Goal: Task Accomplishment & Management: Manage account settings

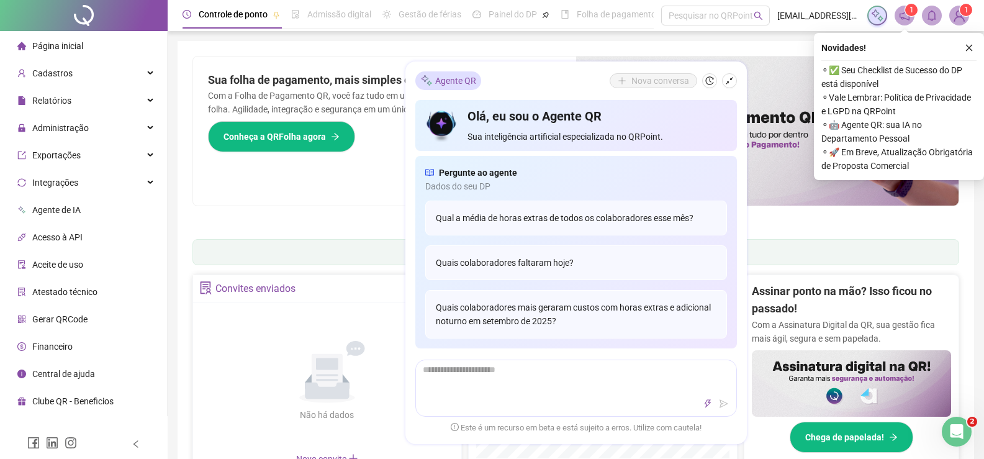
click at [70, 43] on span "Página inicial" at bounding box center [57, 46] width 51 height 10
click at [971, 44] on icon "close" at bounding box center [969, 47] width 9 height 9
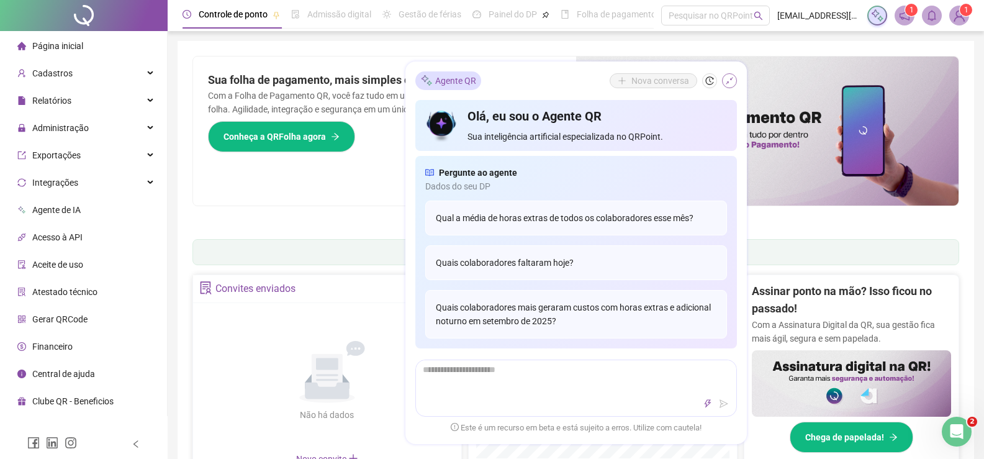
click at [726, 78] on icon "shrink" at bounding box center [729, 80] width 9 height 9
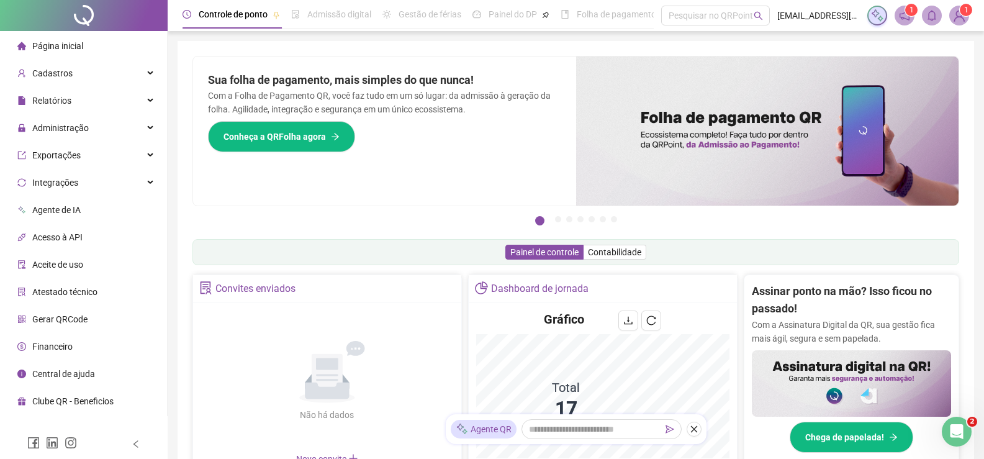
click at [63, 48] on span "Página inicial" at bounding box center [57, 46] width 51 height 10
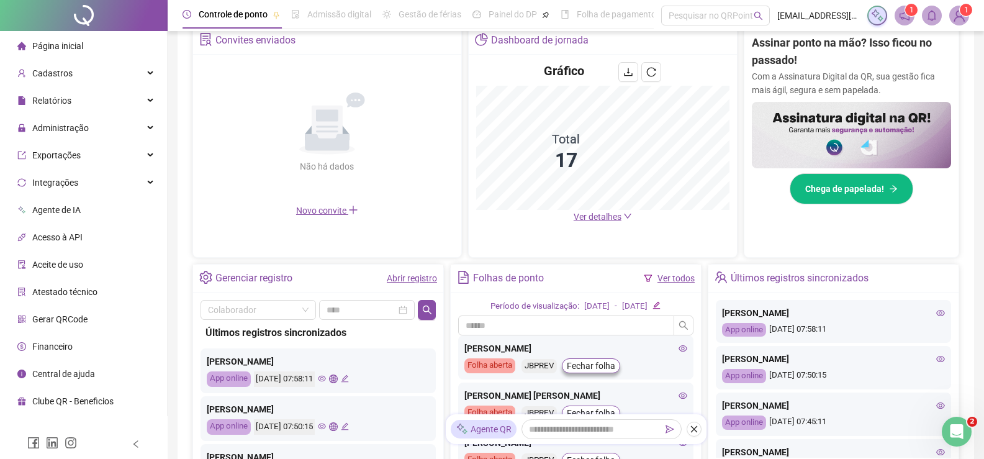
click at [73, 48] on span "Página inicial" at bounding box center [57, 46] width 51 height 10
click at [61, 126] on span "Administração" at bounding box center [60, 128] width 56 height 10
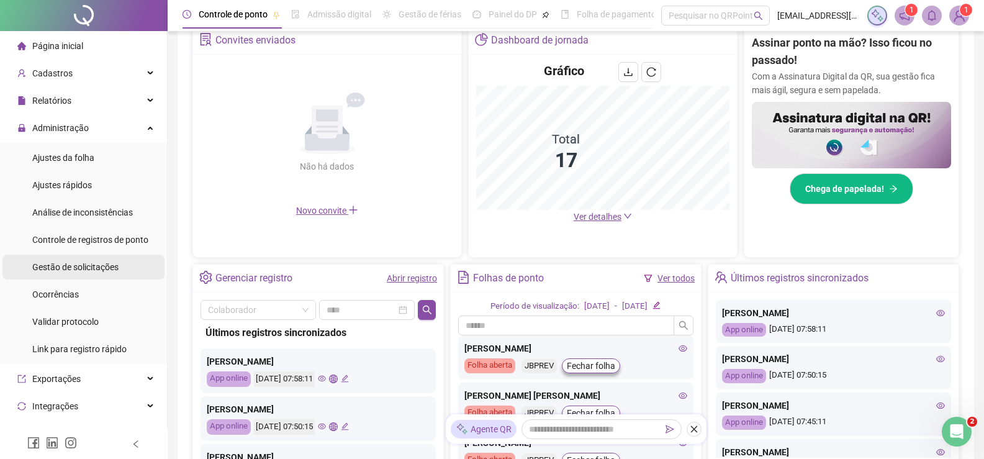
click at [72, 266] on span "Gestão de solicitações" at bounding box center [75, 267] width 86 height 10
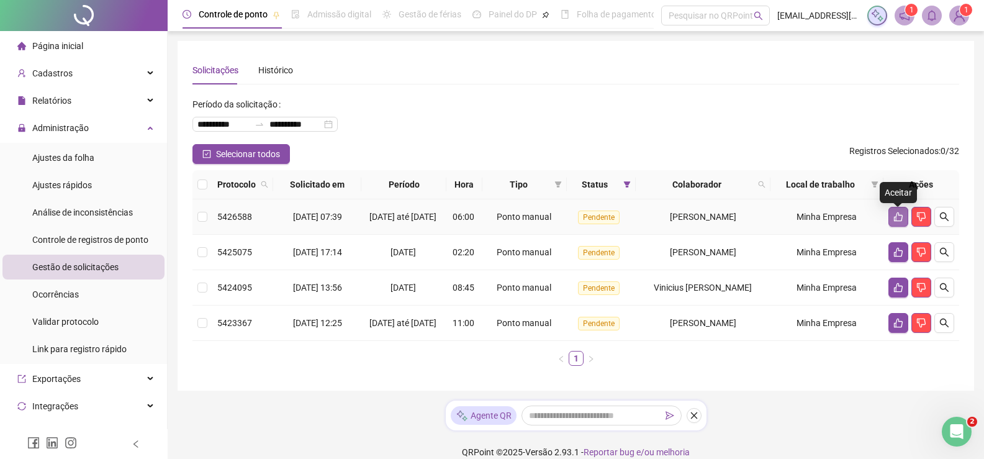
click at [895, 220] on icon "like" at bounding box center [898, 216] width 9 height 9
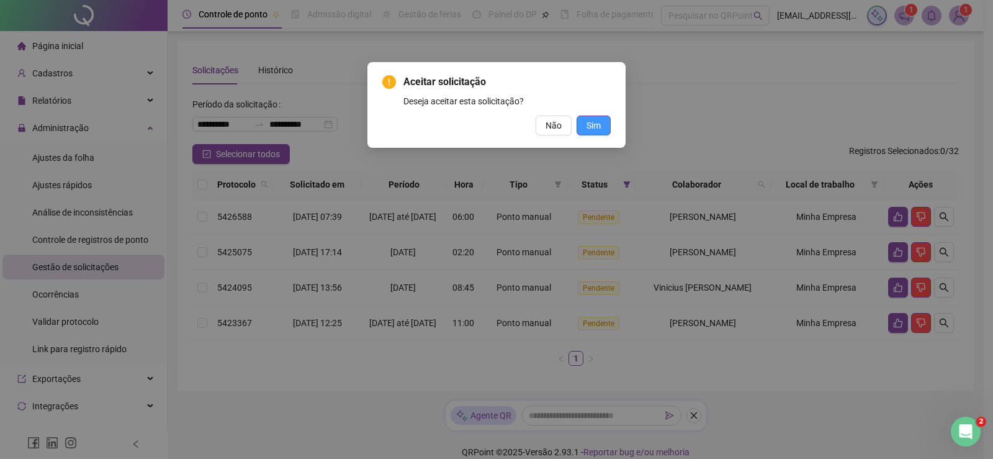
click at [605, 126] on button "Sim" at bounding box center [594, 125] width 34 height 20
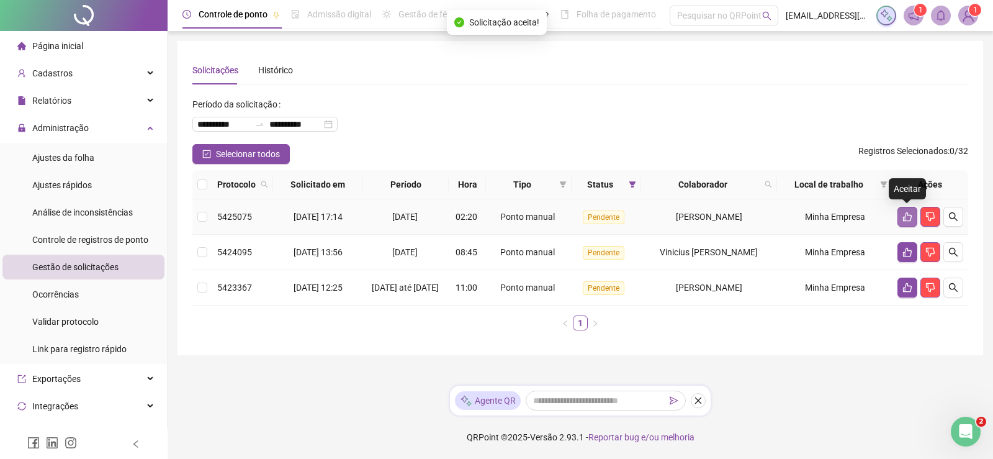
click at [903, 214] on icon "like" at bounding box center [908, 217] width 10 height 10
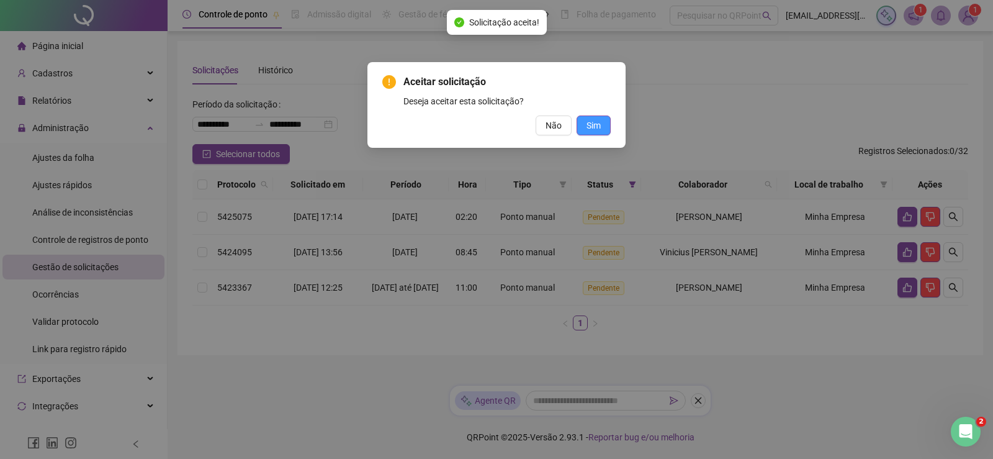
click at [598, 125] on span "Sim" at bounding box center [594, 126] width 14 height 14
click at [593, 125] on span "Sim" at bounding box center [594, 126] width 14 height 14
click at [590, 120] on span "Sim" at bounding box center [594, 126] width 14 height 14
click at [908, 215] on div "Aceitar solicitação Deseja aceitar esta solicitação? Não Sim" at bounding box center [496, 229] width 993 height 459
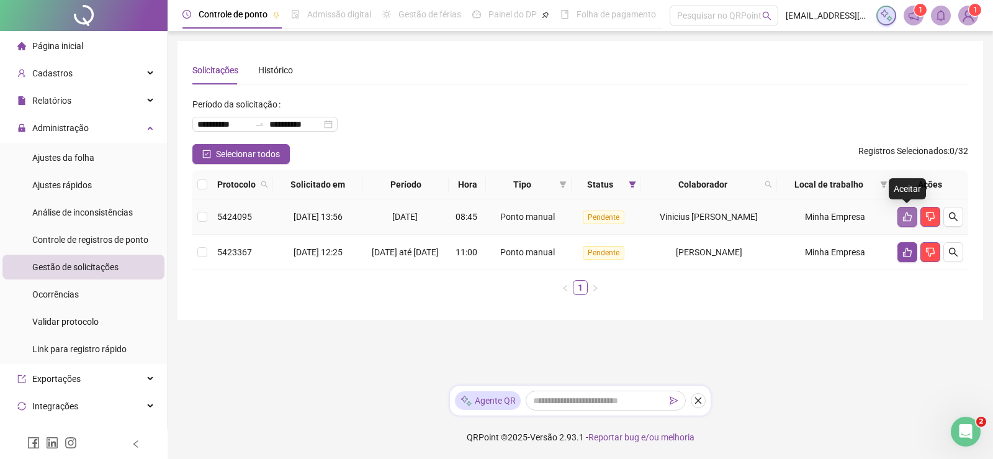
click at [908, 216] on icon "like" at bounding box center [908, 217] width 10 height 10
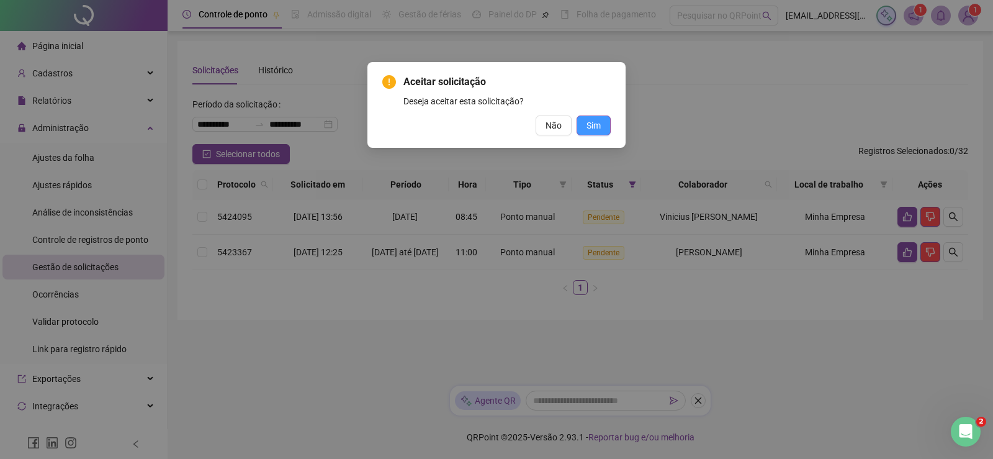
click at [594, 123] on span "Sim" at bounding box center [594, 126] width 14 height 14
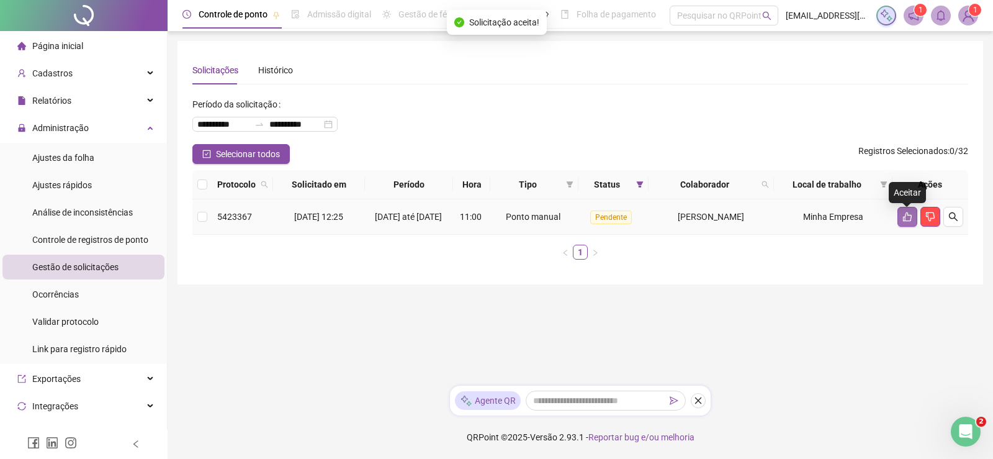
click at [904, 222] on icon "like" at bounding box center [907, 216] width 9 height 9
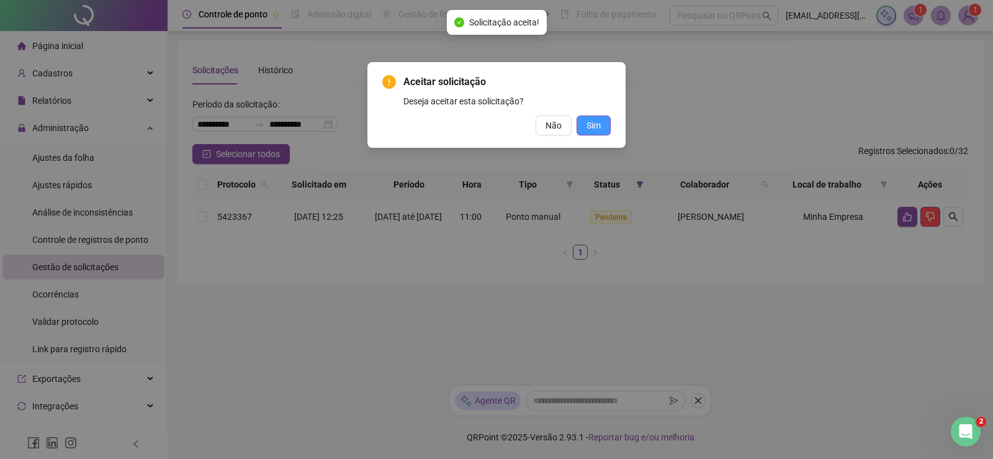
click at [592, 123] on span "Sim" at bounding box center [594, 126] width 14 height 14
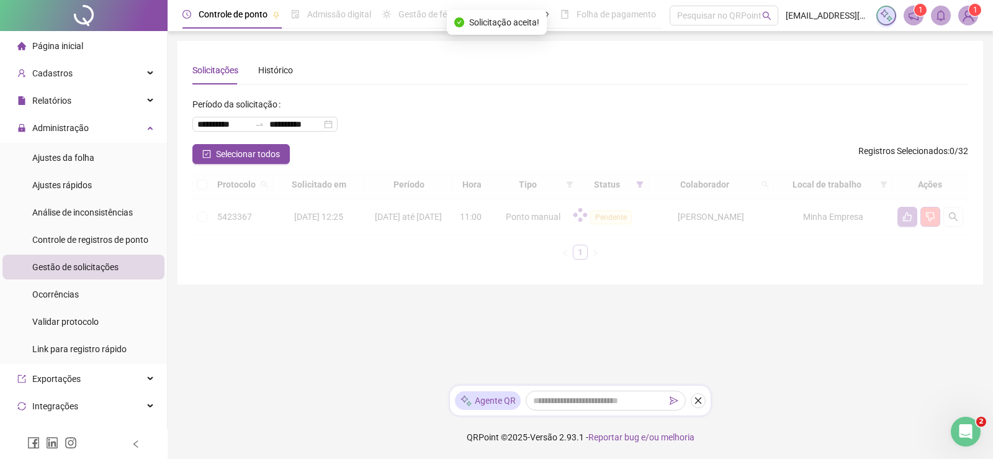
click at [67, 43] on span "Página inicial" at bounding box center [57, 46] width 51 height 10
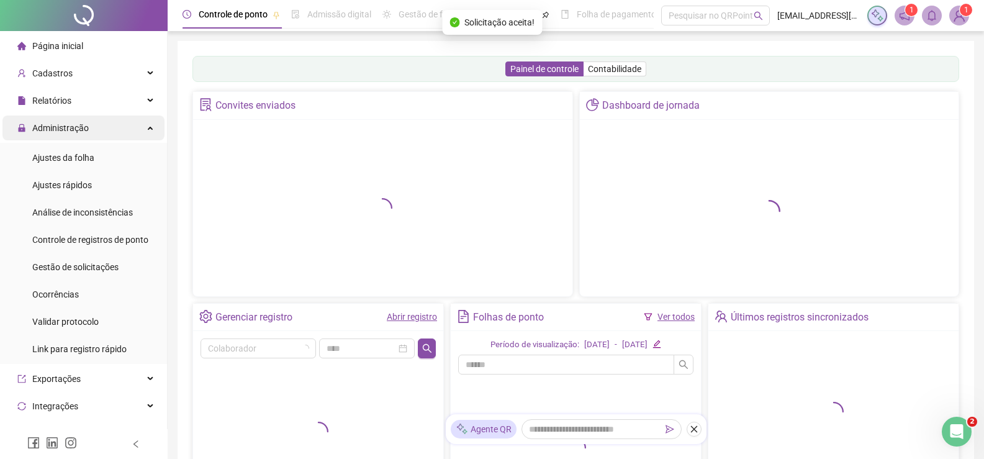
click at [148, 127] on icon at bounding box center [151, 127] width 6 height 0
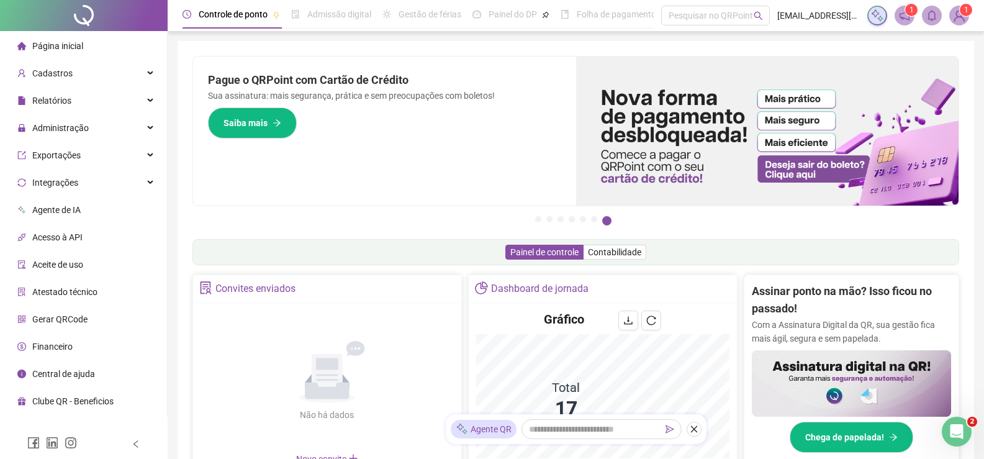
click at [60, 47] on span "Página inicial" at bounding box center [57, 46] width 51 height 10
